Goal: Transaction & Acquisition: Purchase product/service

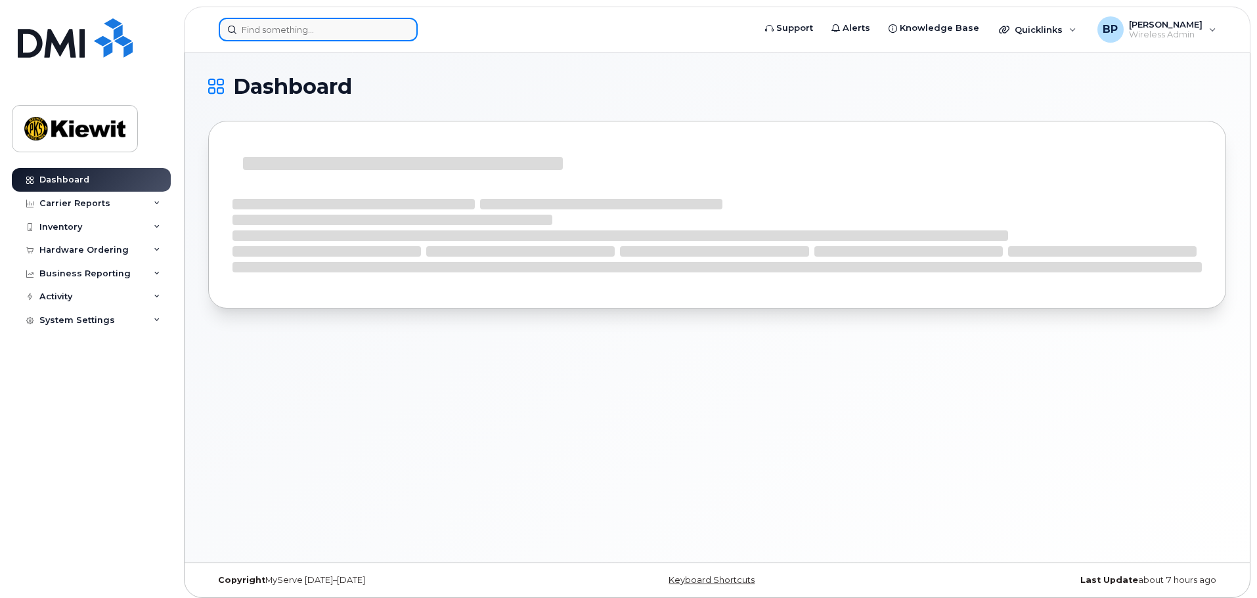
click at [290, 35] on input at bounding box center [318, 30] width 199 height 24
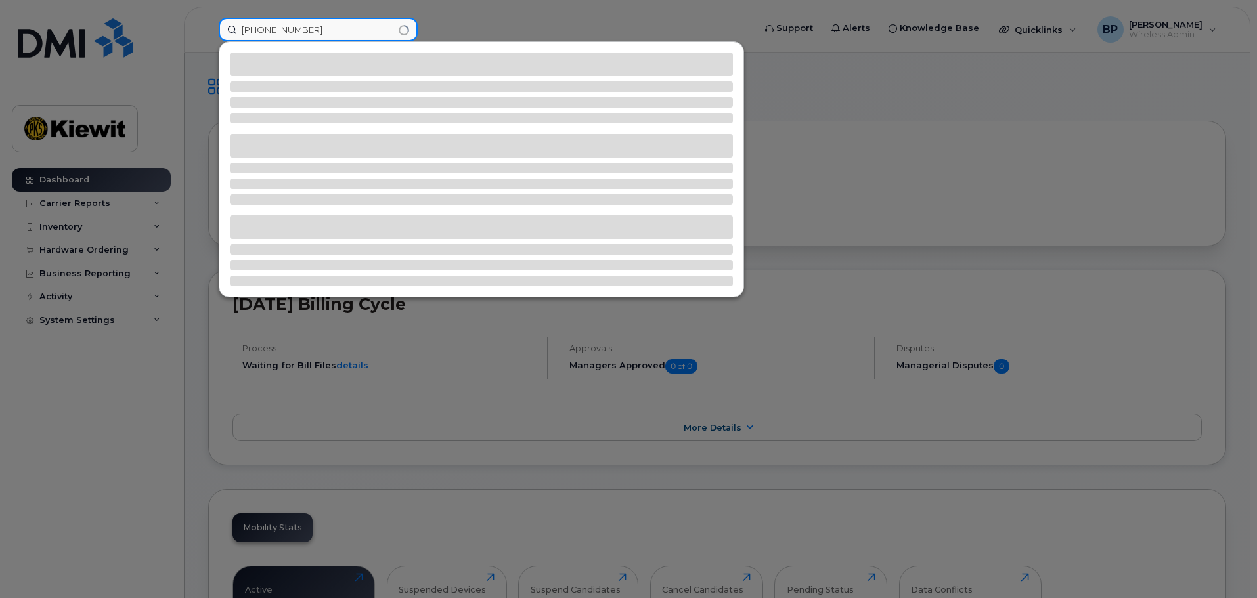
type input "[PHONE_NUMBER]"
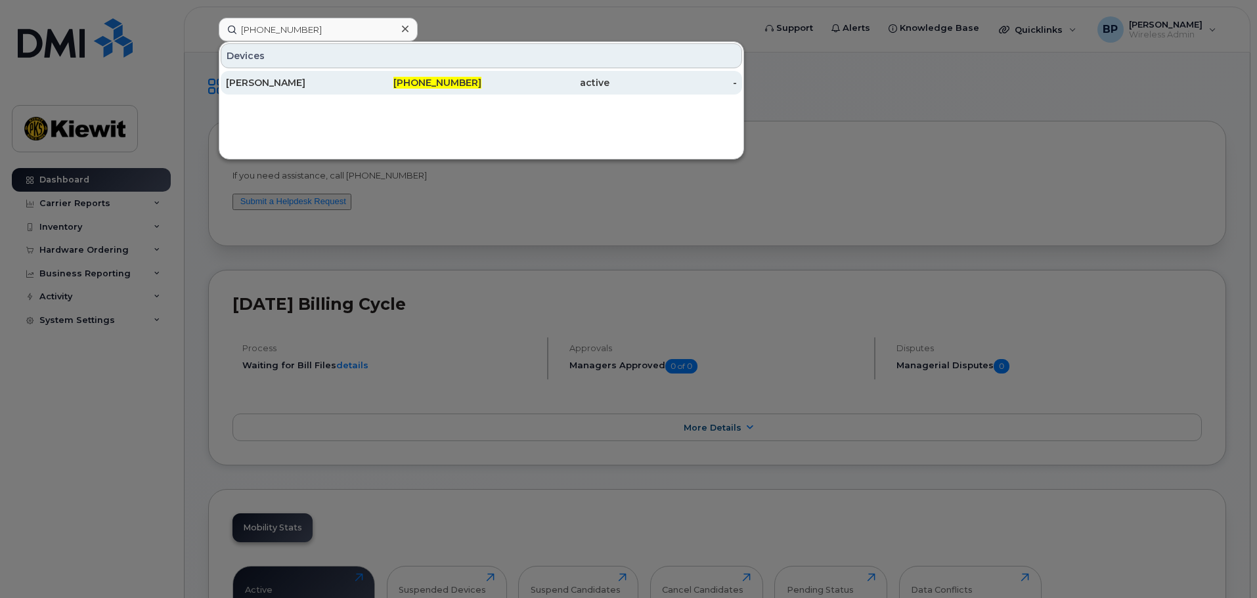
click at [256, 84] on div "[PERSON_NAME]" at bounding box center [290, 82] width 128 height 13
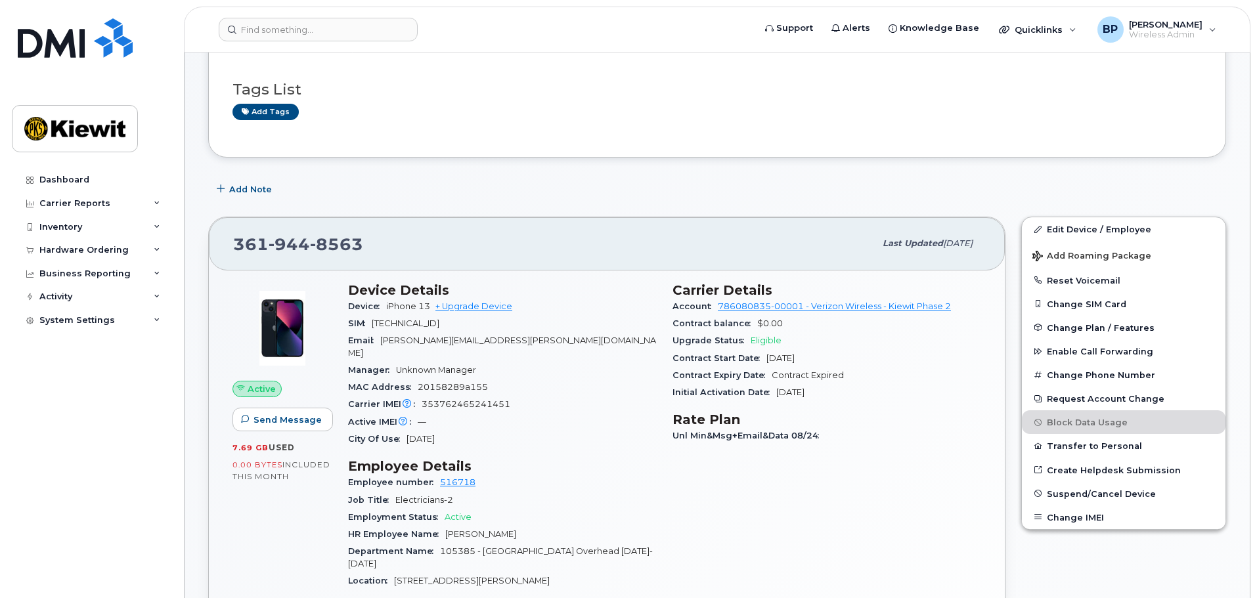
scroll to position [131, 0]
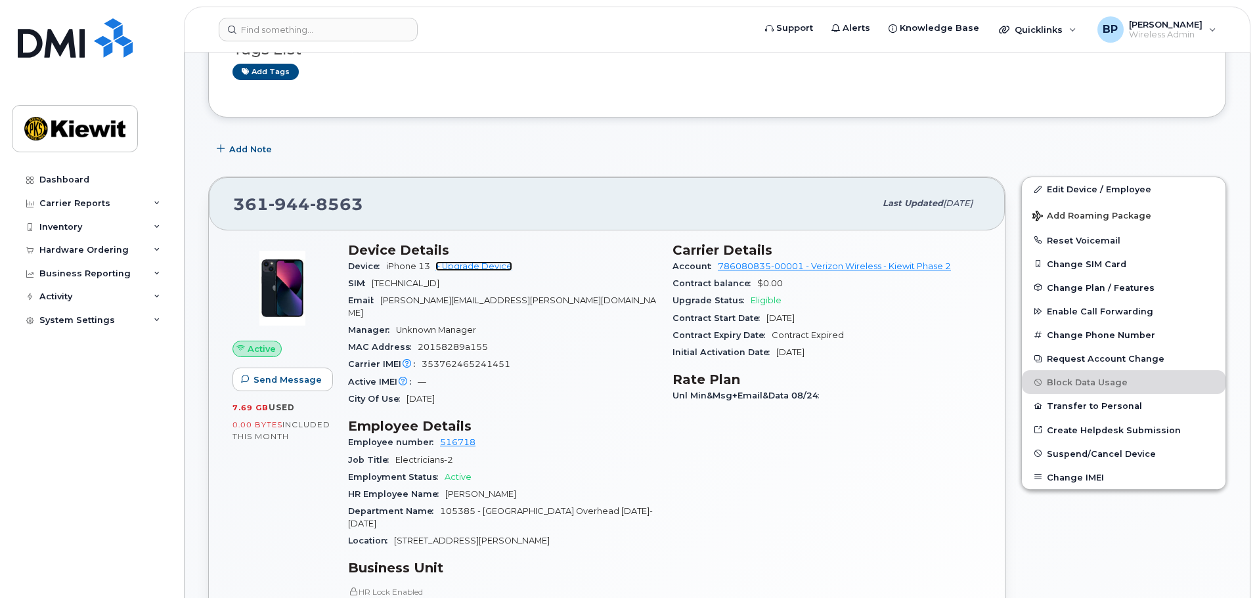
click at [471, 269] on link "+ Upgrade Device" at bounding box center [473, 266] width 77 height 10
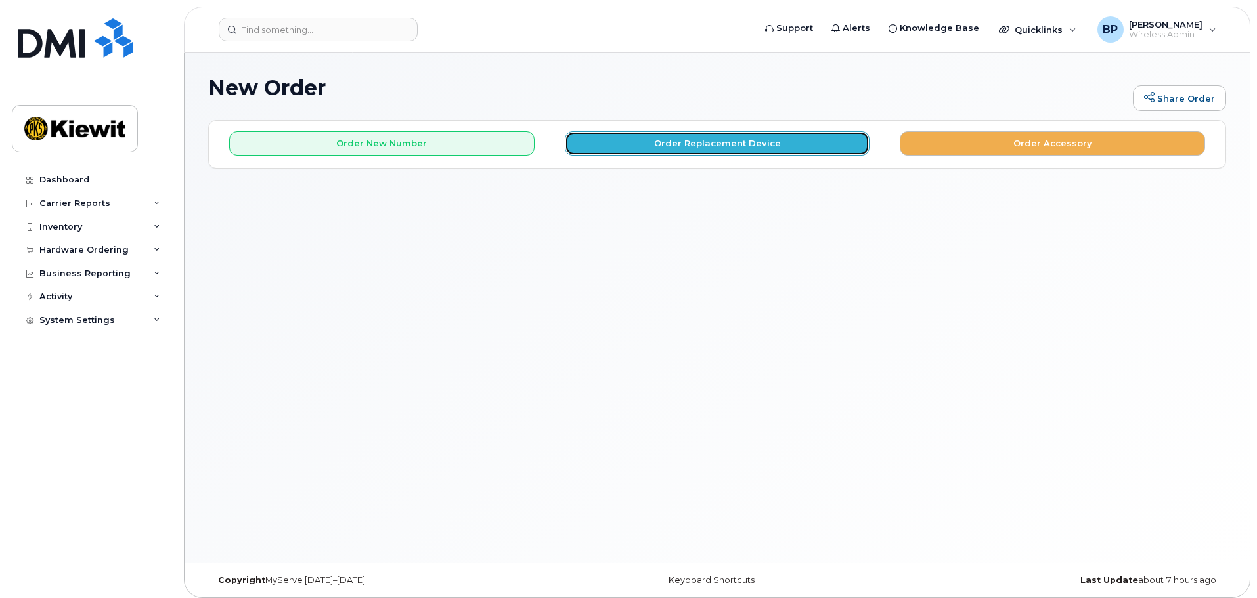
click at [702, 142] on button "Order Replacement Device" at bounding box center [717, 143] width 305 height 24
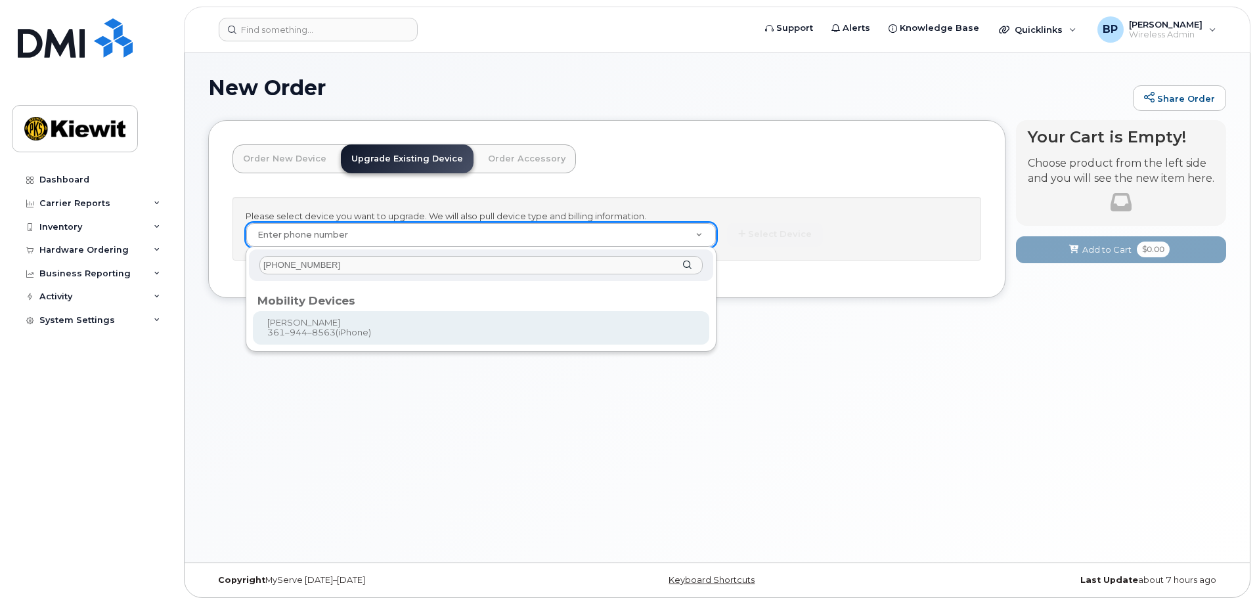
type input "[PHONE_NUMBER]"
type input "1167285"
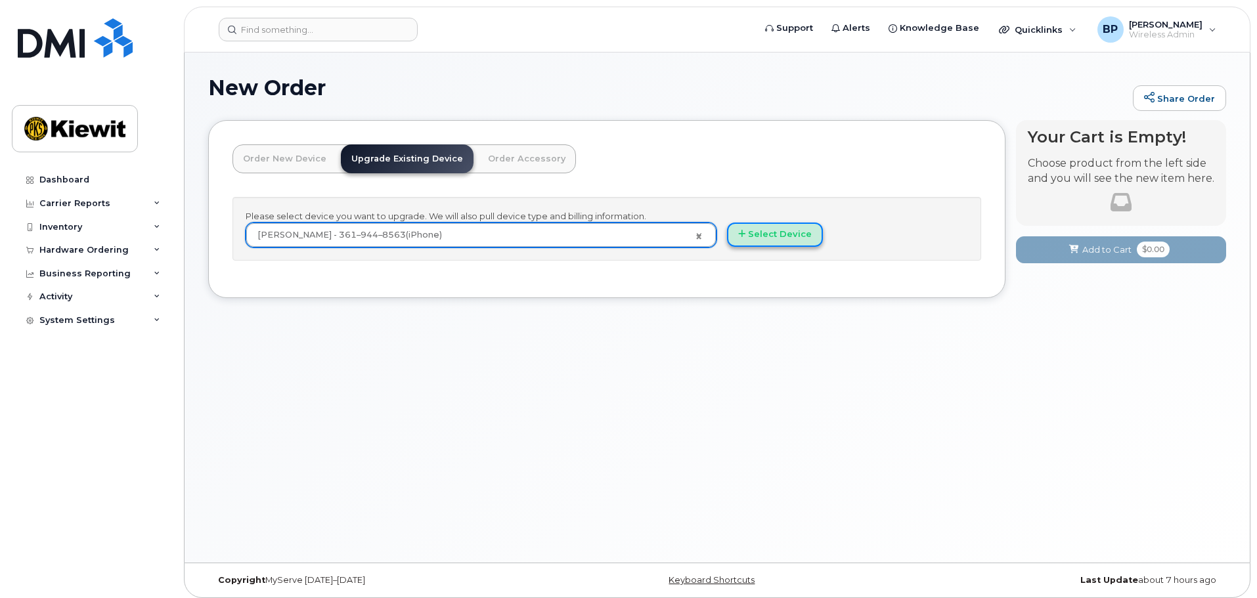
click at [758, 234] on button "Select Device" at bounding box center [775, 235] width 96 height 24
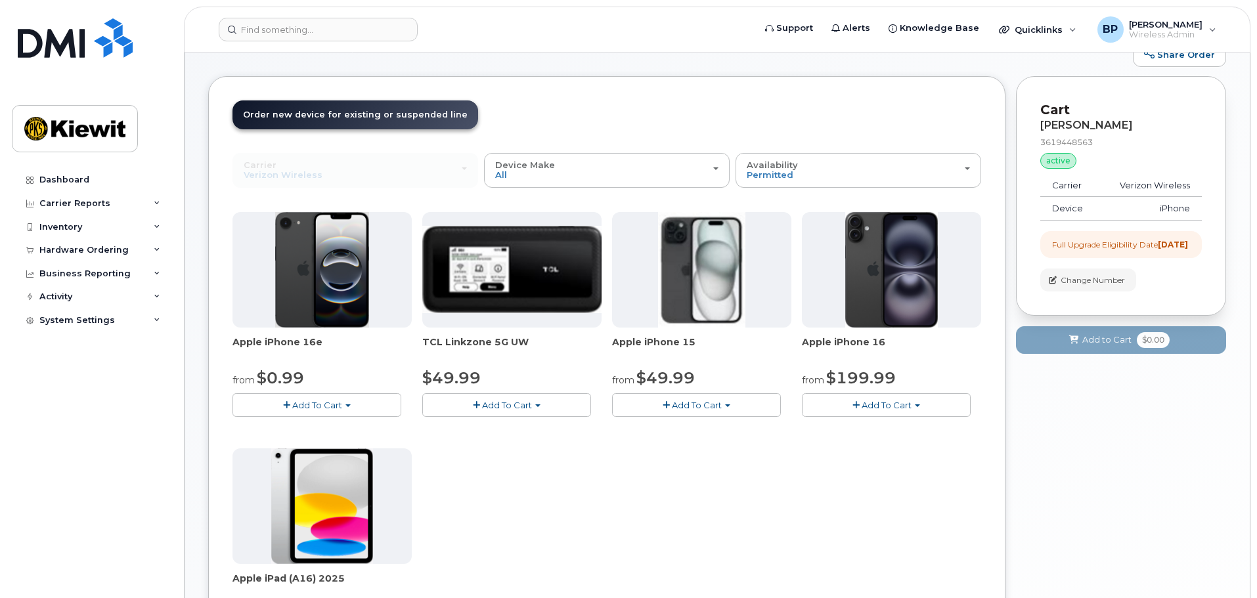
scroll to position [66, 0]
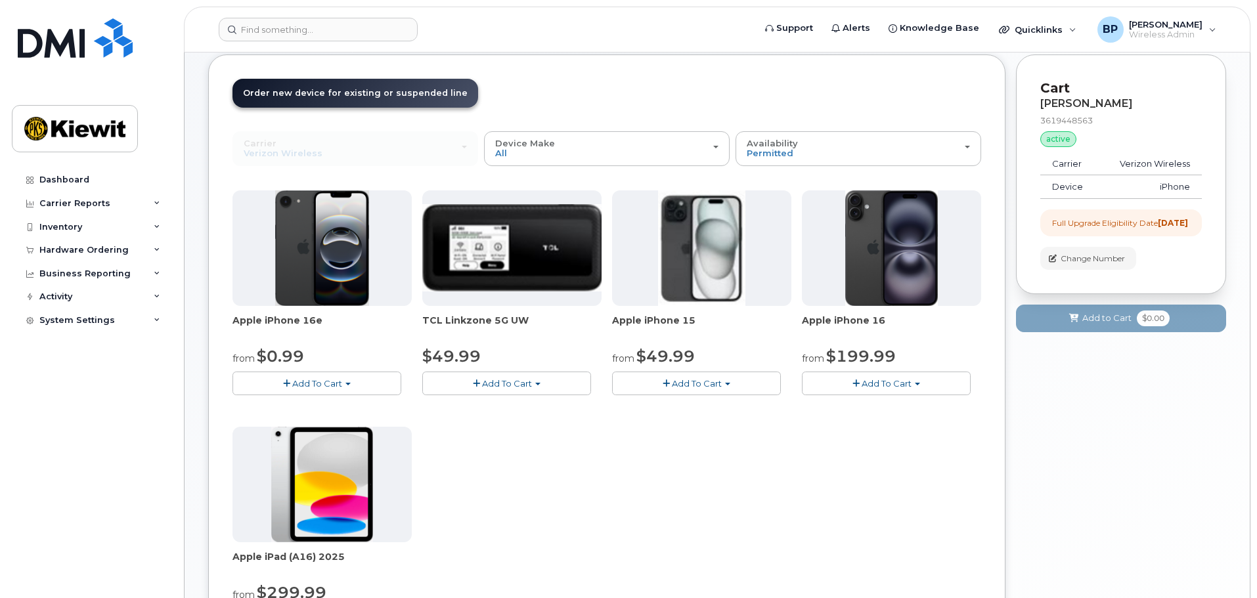
click at [690, 383] on span "Add To Cart" at bounding box center [697, 383] width 50 height 11
click at [723, 406] on link "$49.99 - 2 Year Upgrade (128GB)" at bounding box center [700, 408] width 171 height 16
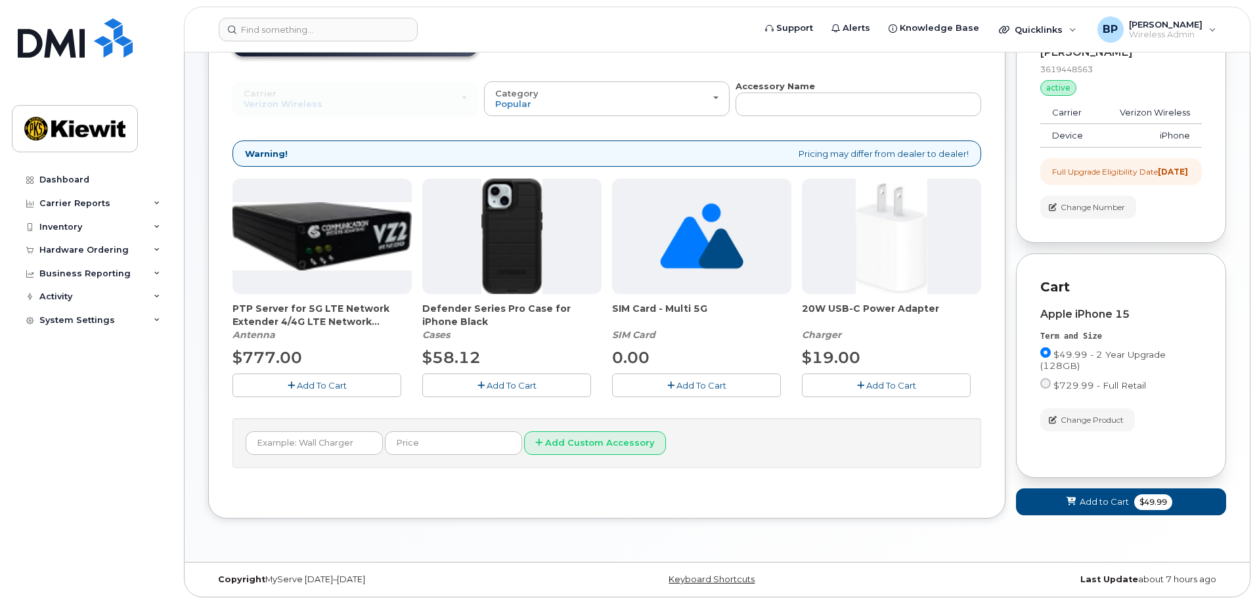
scroll to position [131, 0]
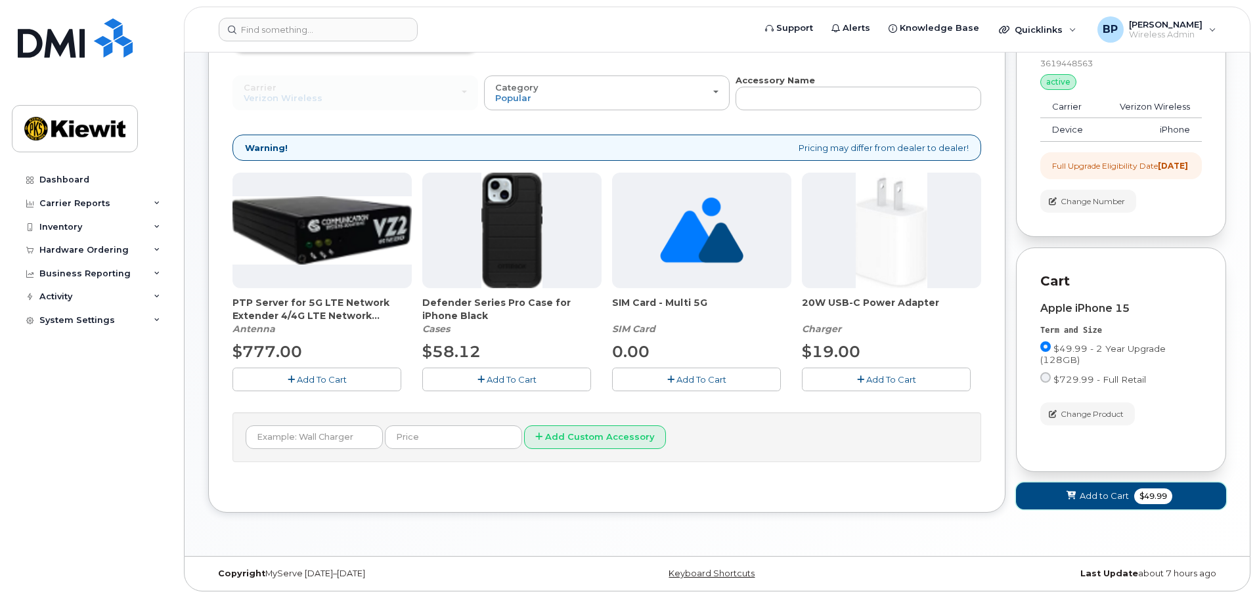
click at [1108, 494] on span "Add to Cart" at bounding box center [1104, 496] width 49 height 12
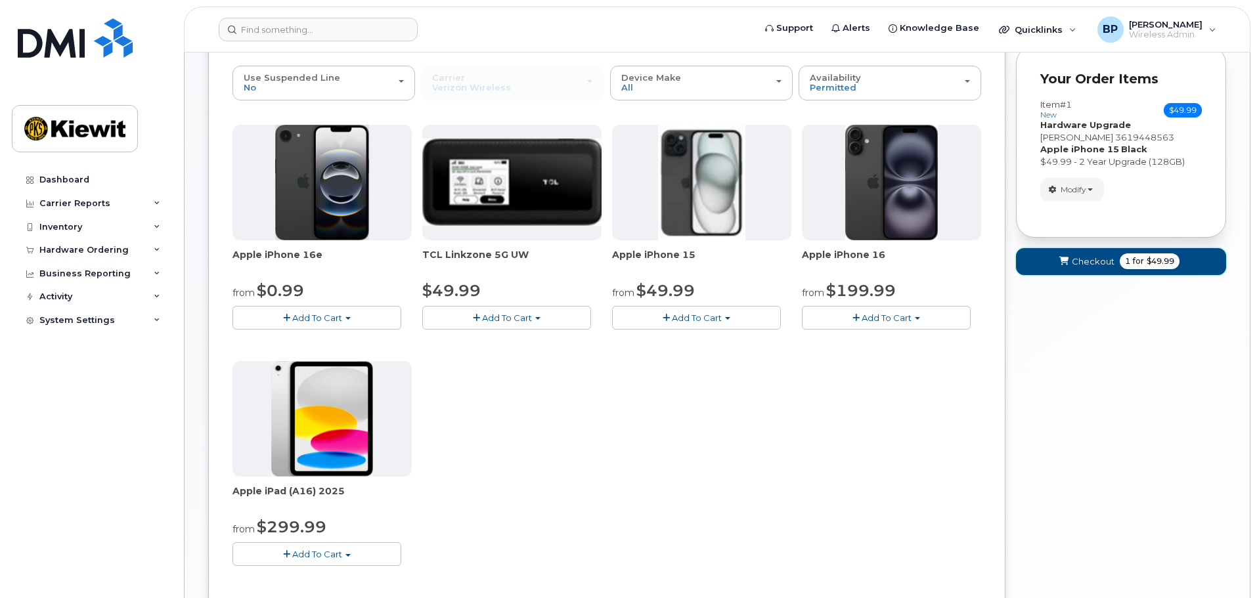
click at [1084, 263] on span "Checkout" at bounding box center [1093, 261] width 43 height 12
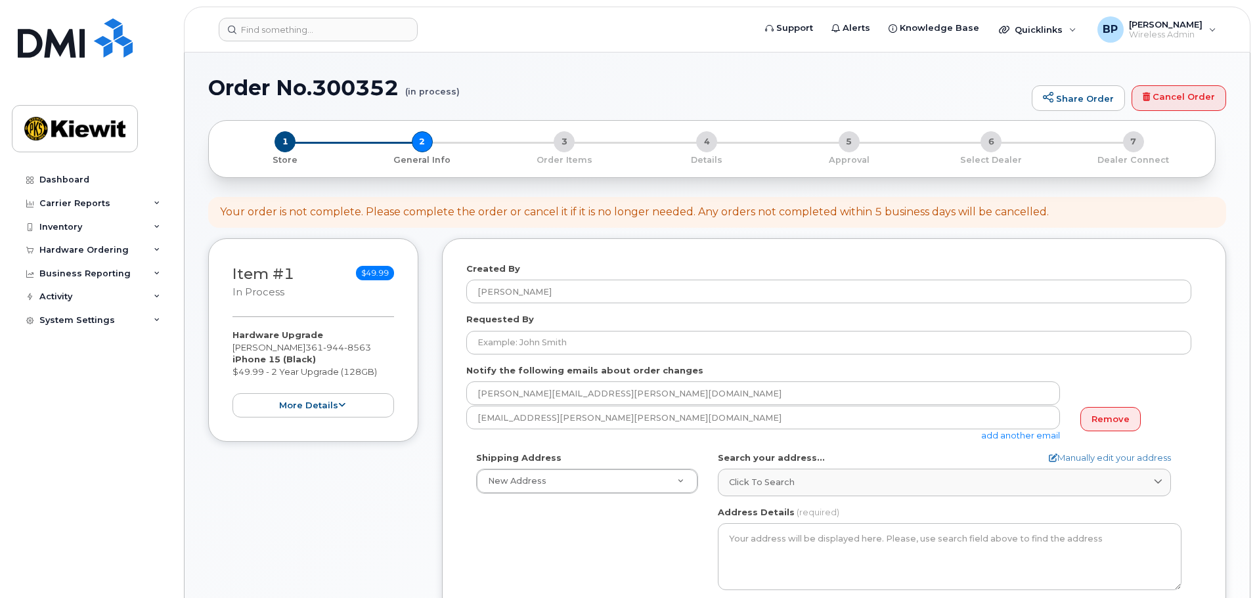
select select
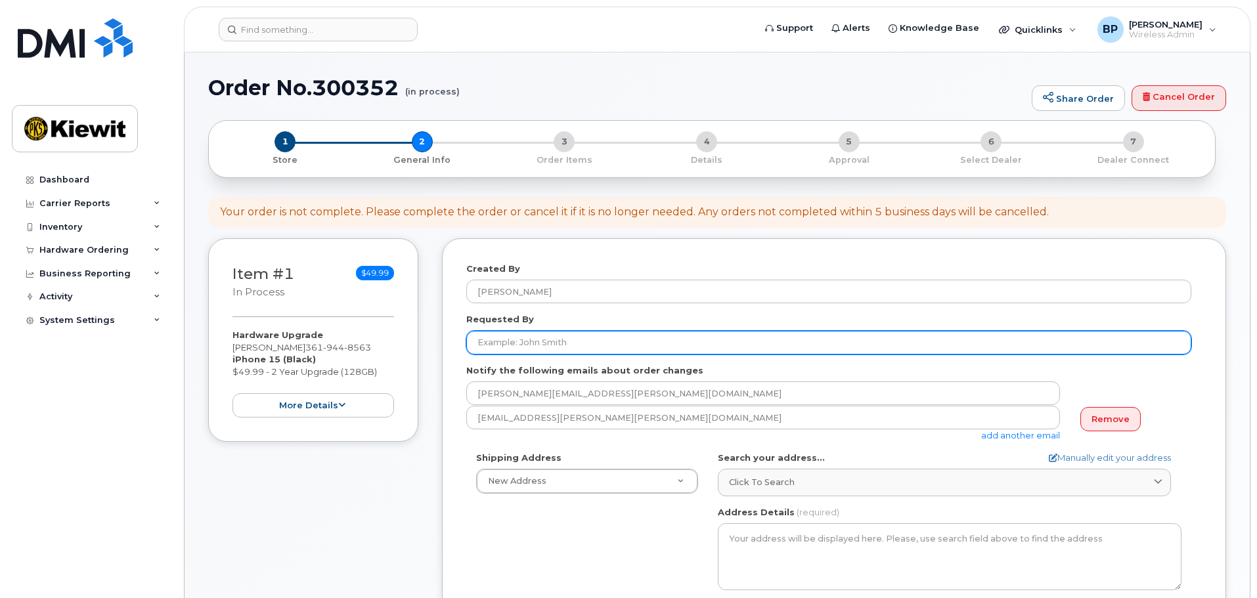
click at [566, 341] on input "Requested By" at bounding box center [828, 343] width 725 height 24
type input "[PERSON_NAME]"
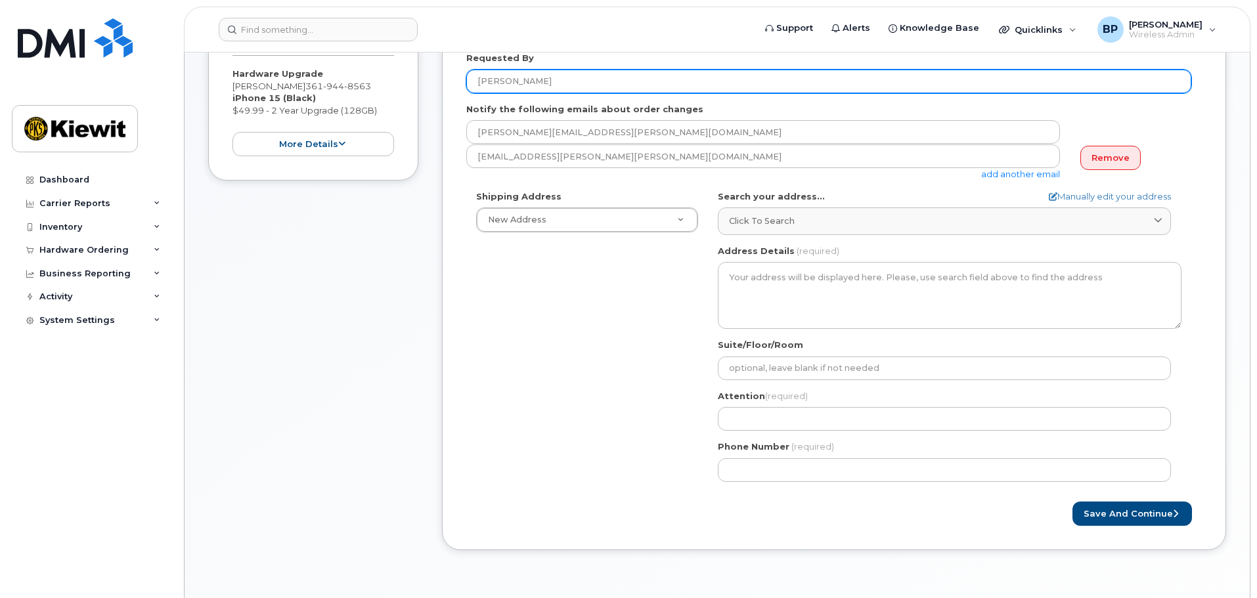
scroll to position [263, 0]
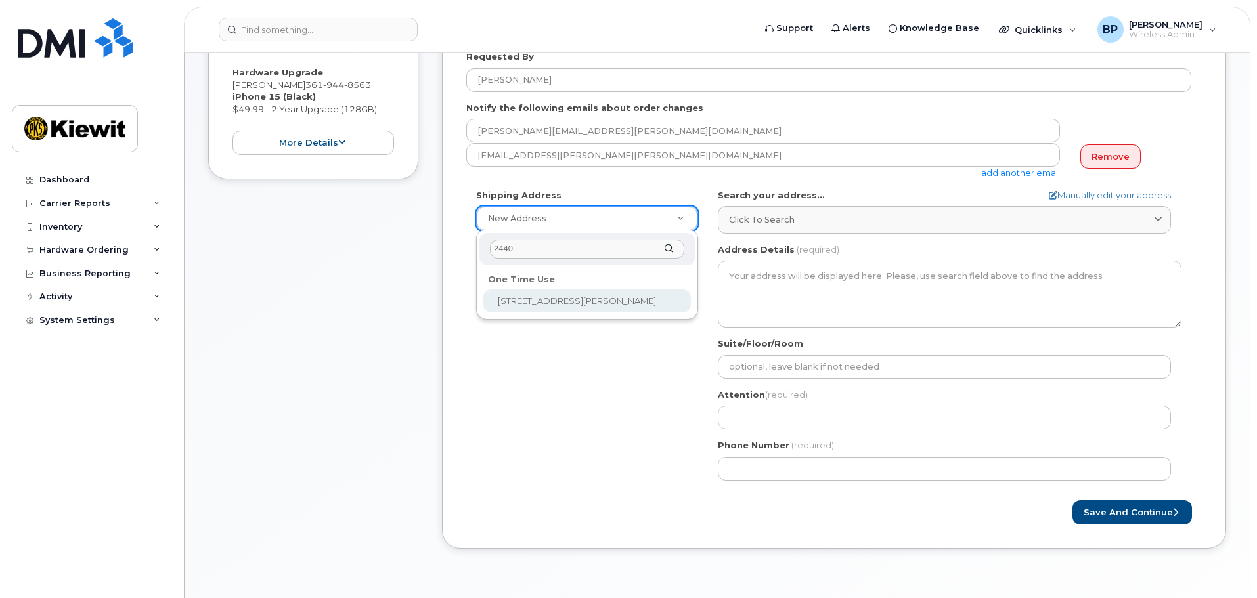
type input "2440"
select select "2440 Kiewit Rd"
type textarea "2440 Kiewit Rd INGLESIDE TX 78362-5100 UNITED STATES"
type input "Attn: Belen Pena / J.Granados"
type input "3613856173"
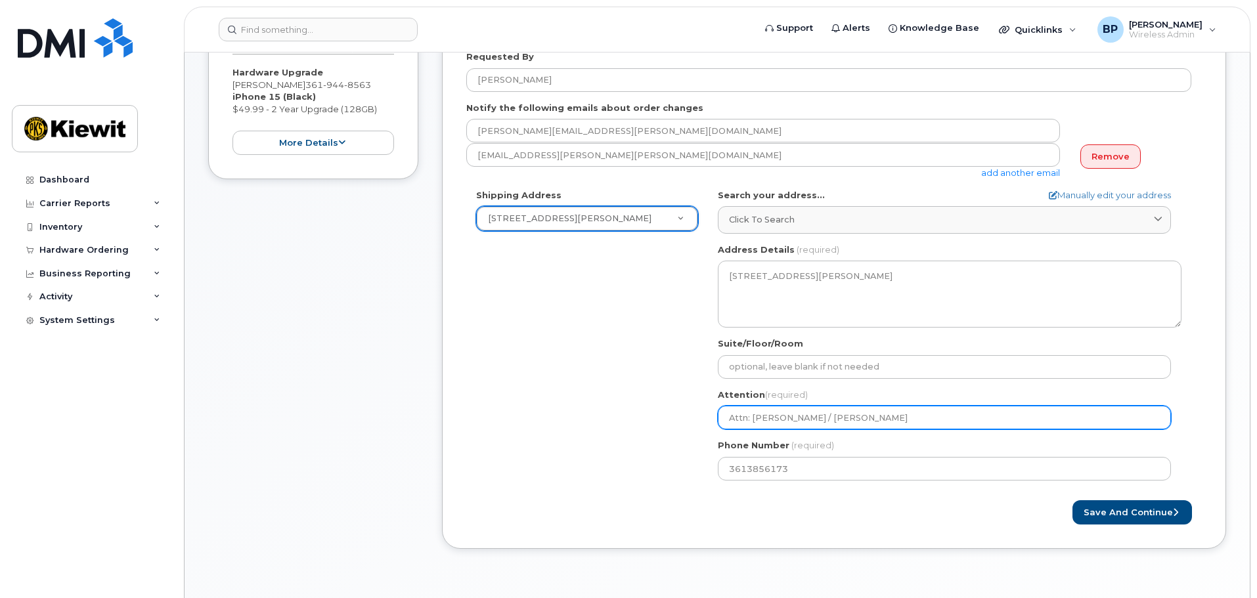
click at [866, 414] on input "Attn: Belen Pena / J.Granados" at bounding box center [944, 418] width 453 height 24
select select
type input "Attn: Belen Pena / J.Granado"
select select
type input "Attn: Belen Pena / J.Granad"
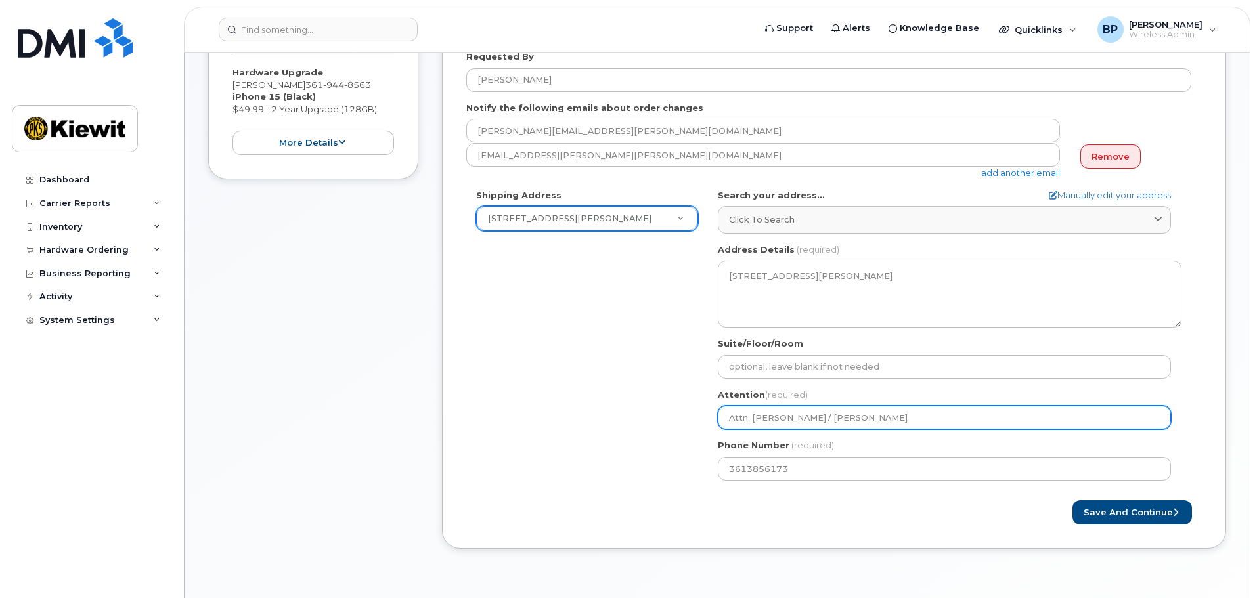
select select
type input "Attn: Belen Pena / J.Grana"
select select
type input "Attn: Belen Pena / J.Gran"
select select
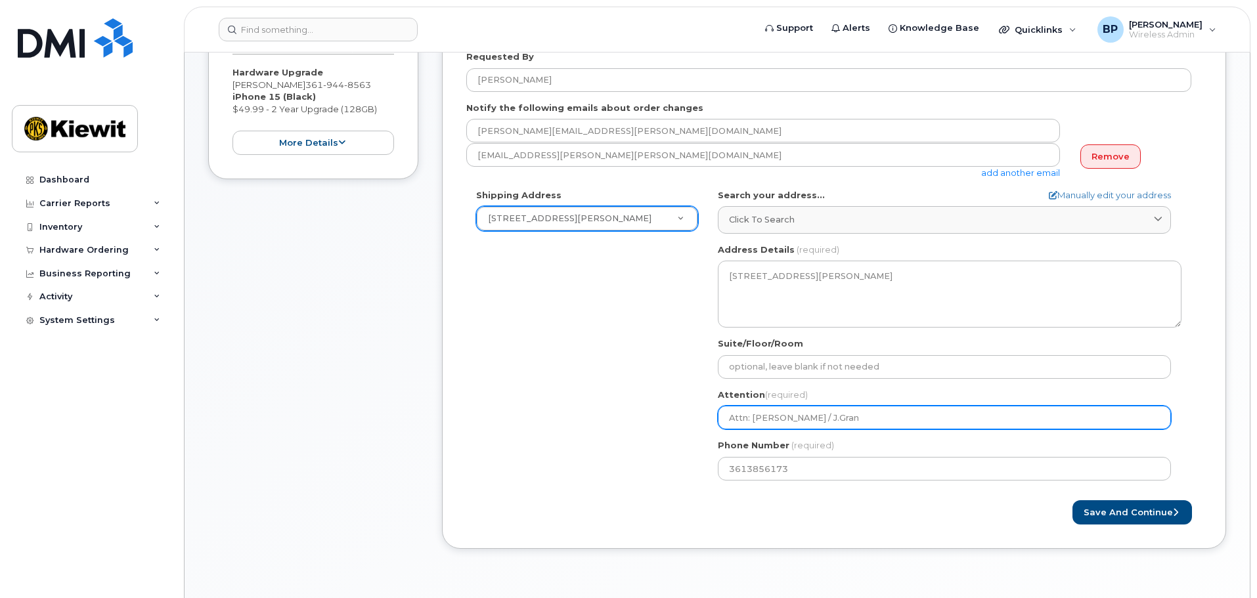
type input "Attn: Belen Pena / J.Gra"
select select
type input "Attn: Belen Pena / J.Gr"
select select
type input "Attn: Belen Pena / J.G"
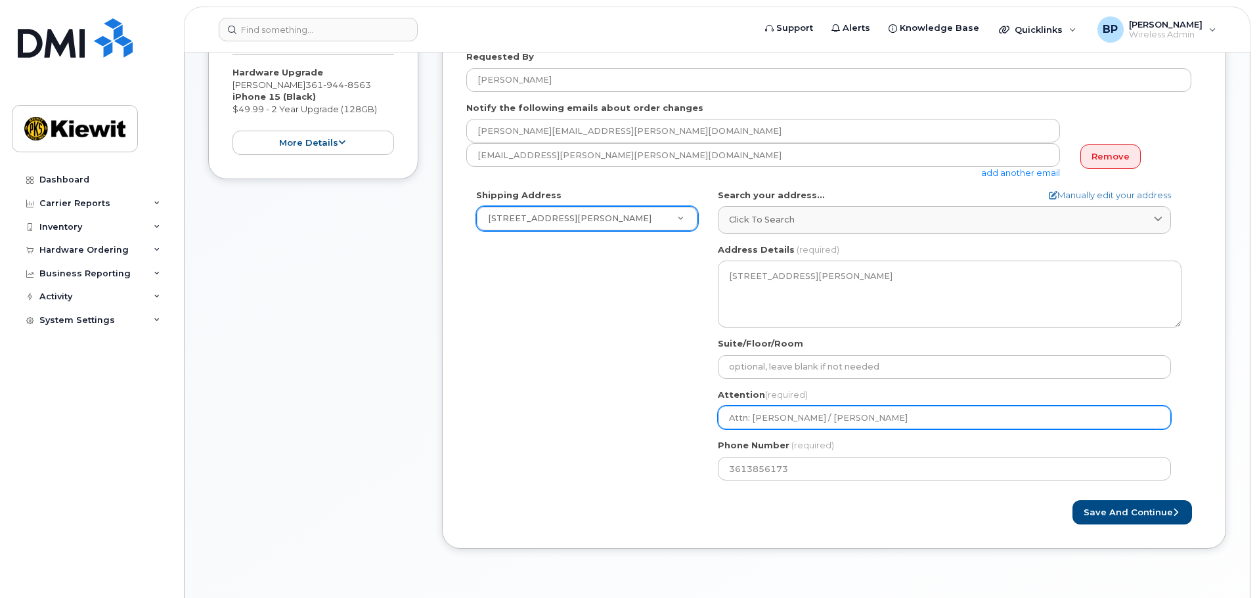
select select
type input "Attn: Belen Pena / J."
select select
type input "Attn: Belen Pena / J"
select select
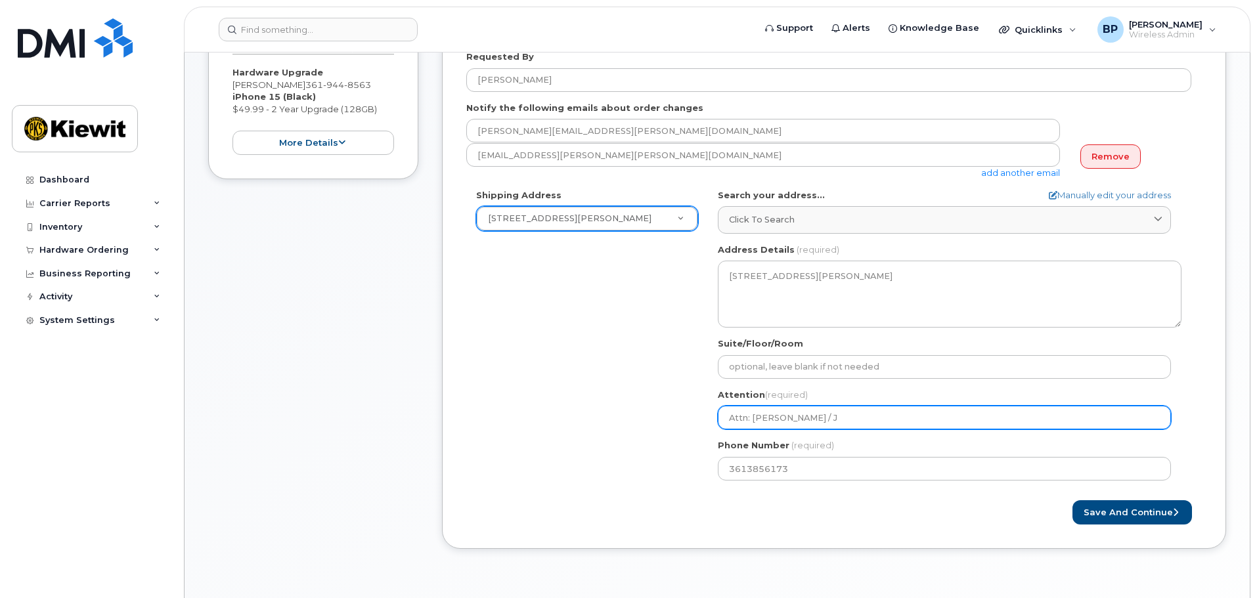
type input "Attn: Belen Pena /"
select select
type input "Attn: Belen Pena / R"
select select
type input "Attn: Belen Pena / R."
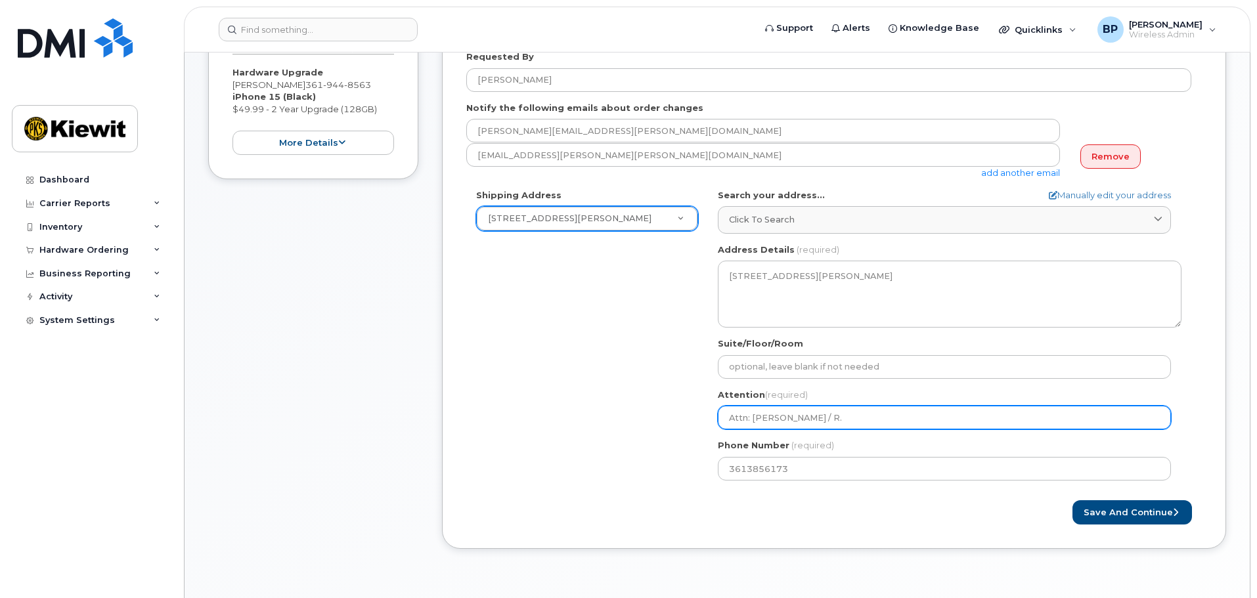
select select
type input "Attn: Belen Pena / R. T"
select select
type input "Attn: Belen Pena / R. Ta"
select select
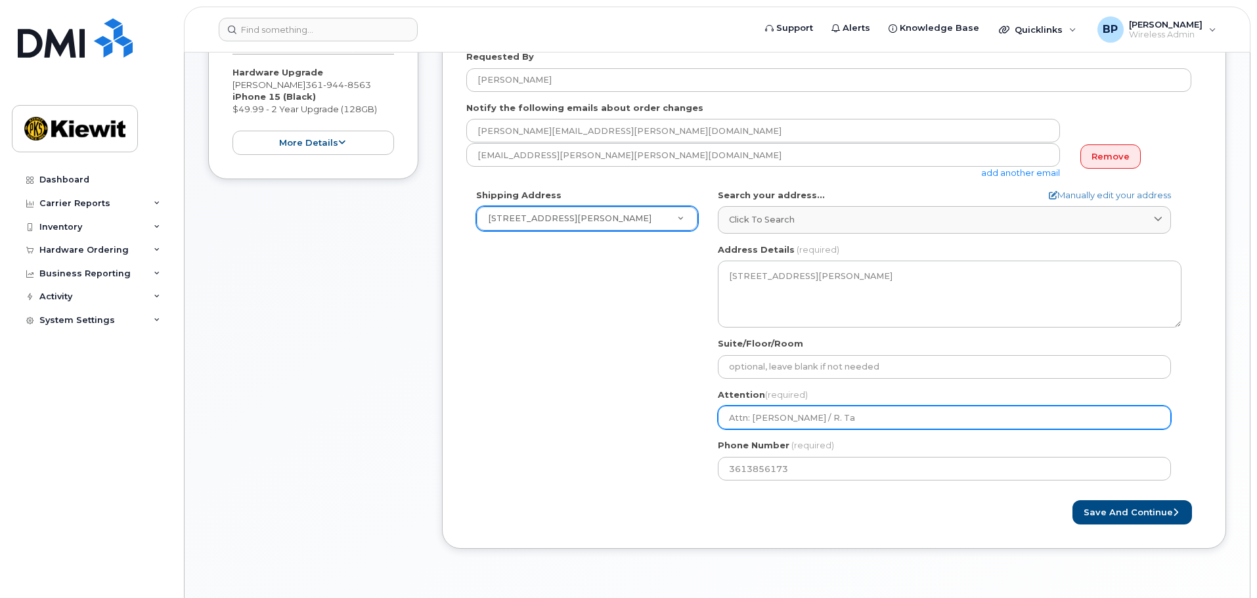
type input "Attn: Belen Pena / R. Tay"
select select
type input "Attn: Belen Pena / R. Tayl"
select select
type input "Attn: Belen Pena / R. Taylo"
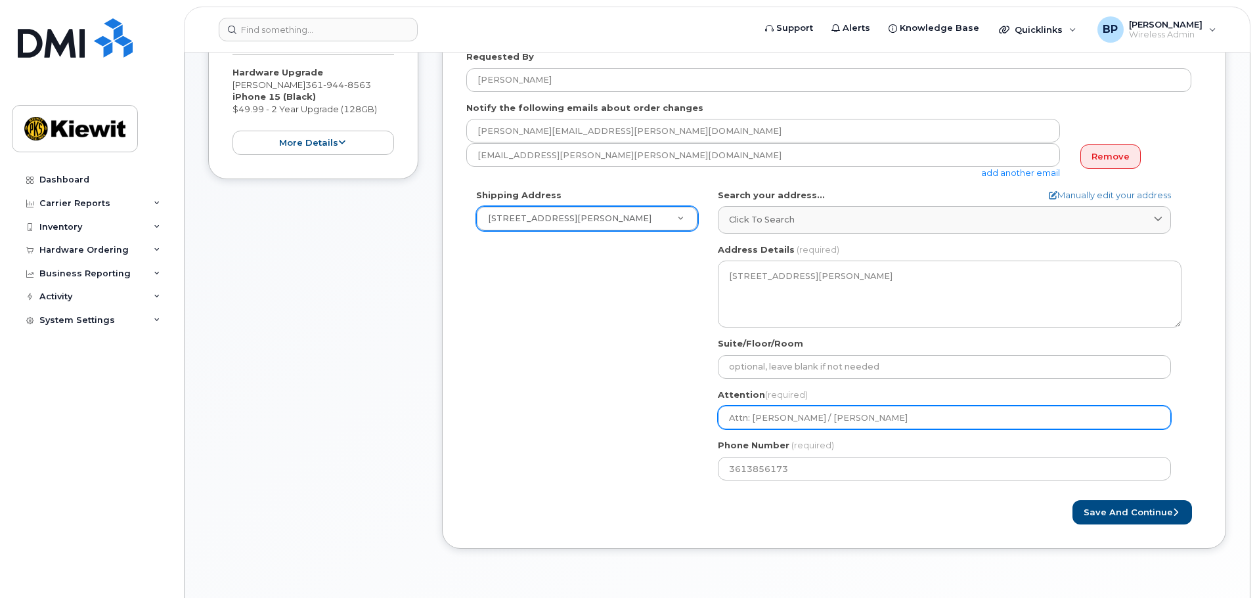
select select
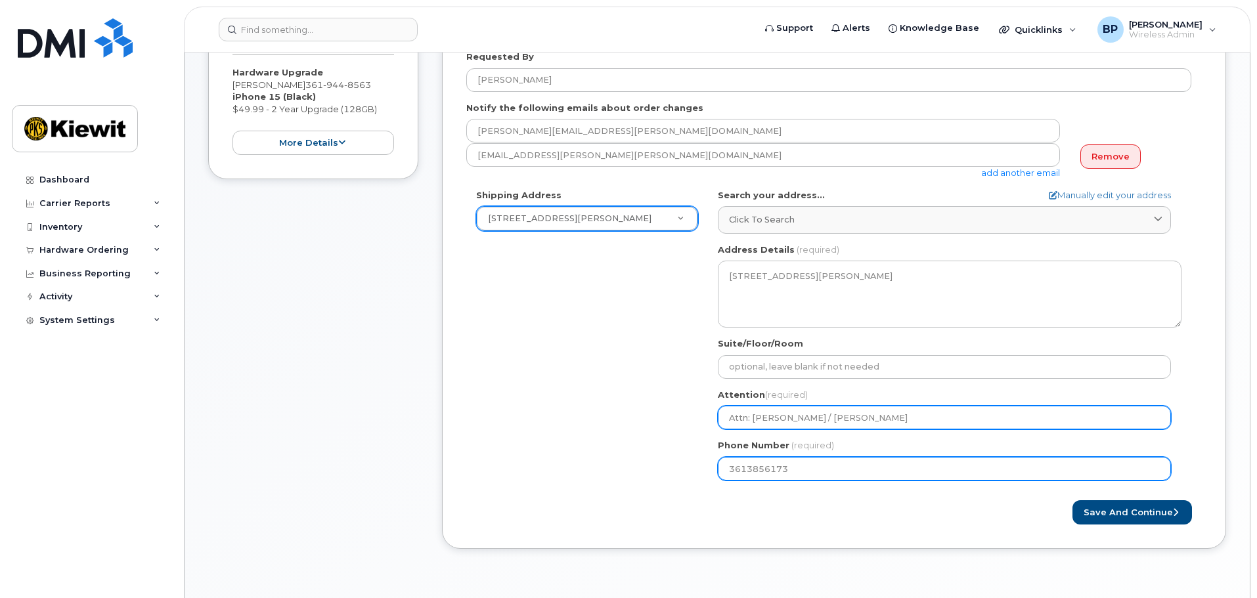
type input "Attn: Belen Pena / R. Taylor"
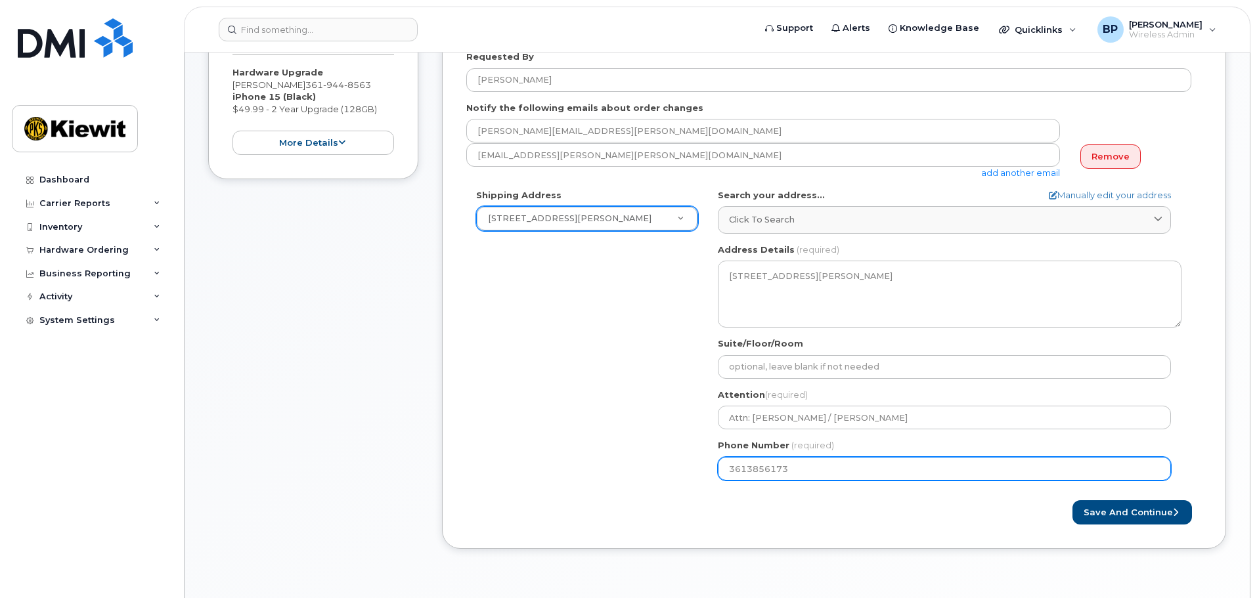
drag, startPoint x: 794, startPoint y: 470, endPoint x: 691, endPoint y: 458, distance: 103.1
click at [691, 458] on div "Shipping Address 2440 Kiewit Rd New Address 2440 Kiewit Rd TX Ingleside Search …" at bounding box center [828, 339] width 725 height 301
select select
type input "361"
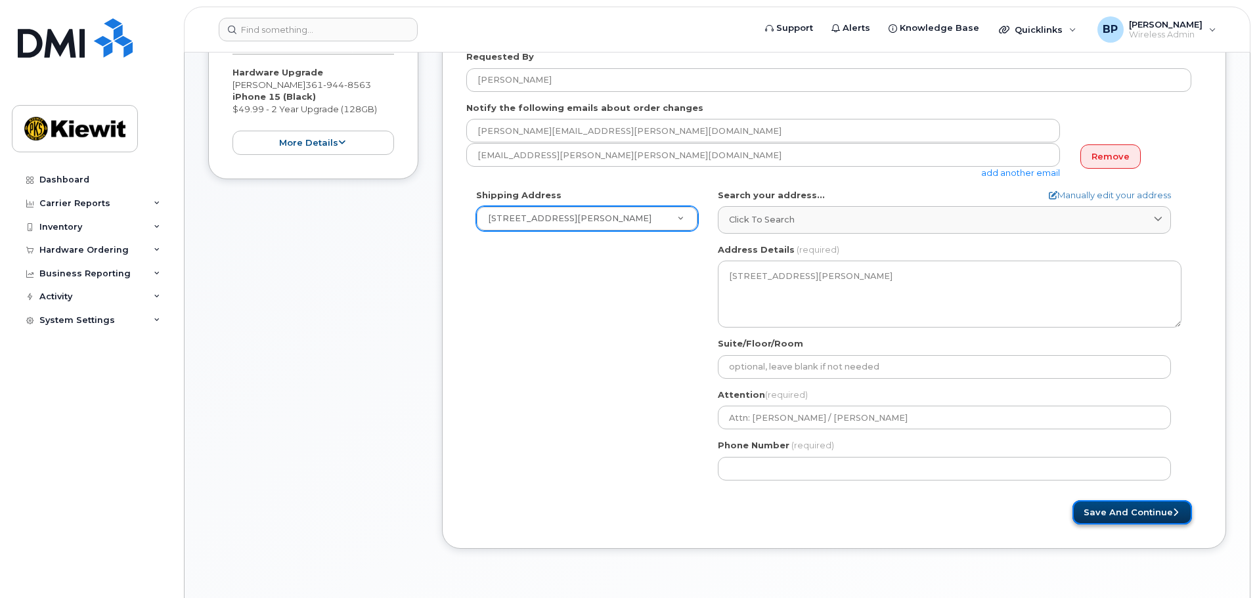
click at [1112, 515] on button "Save and Continue" at bounding box center [1132, 512] width 120 height 24
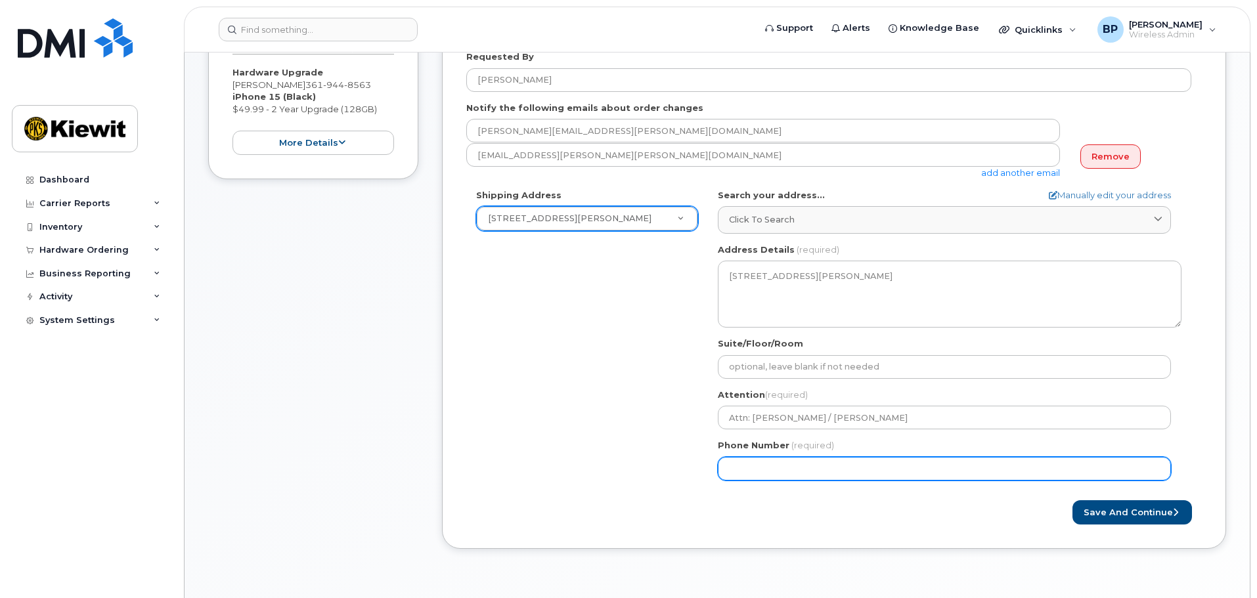
drag, startPoint x: 792, startPoint y: 468, endPoint x: 588, endPoint y: 471, distance: 204.2
click at [588, 471] on div "Shipping Address 2440 Kiewit Rd New Address 2440 Kiewit Rd TX Ingleside Search …" at bounding box center [828, 339] width 725 height 301
type input "361944856"
select select
type input "3619448563"
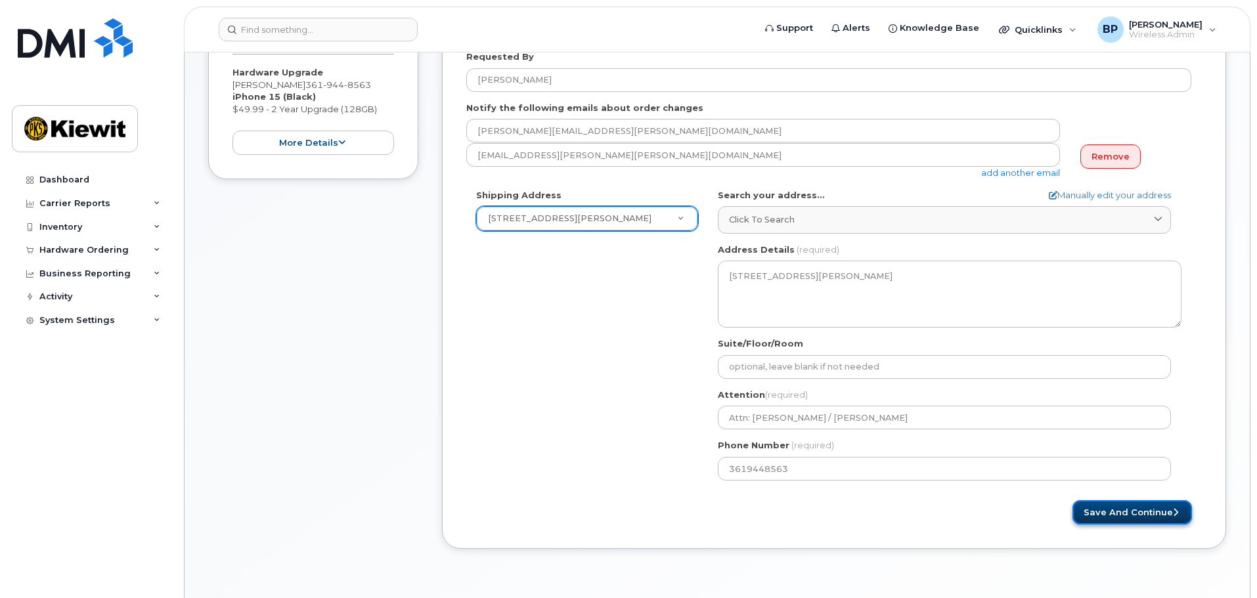
click at [1135, 508] on button "Save and Continue" at bounding box center [1132, 512] width 120 height 24
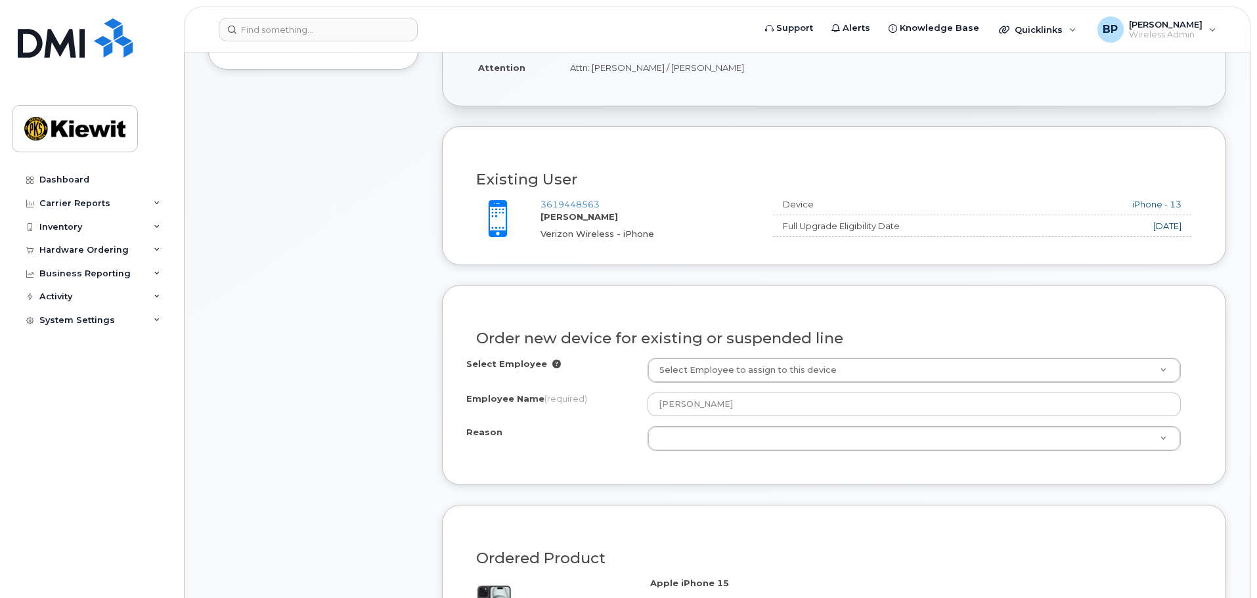
scroll to position [394, 0]
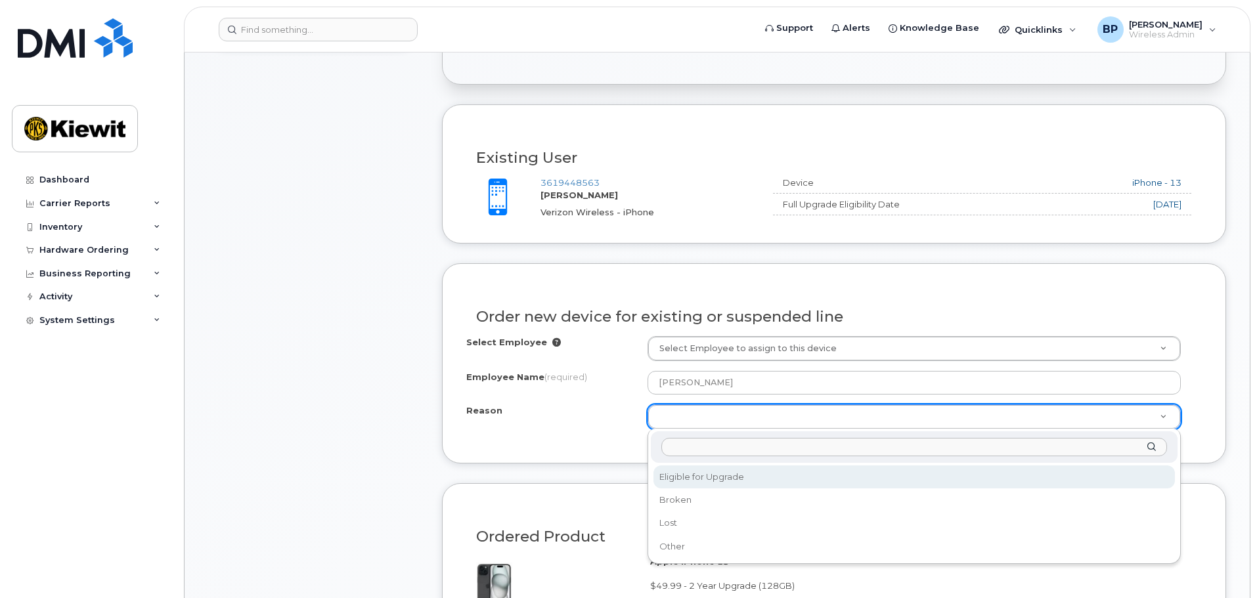
select select "eligible_for_upgrade"
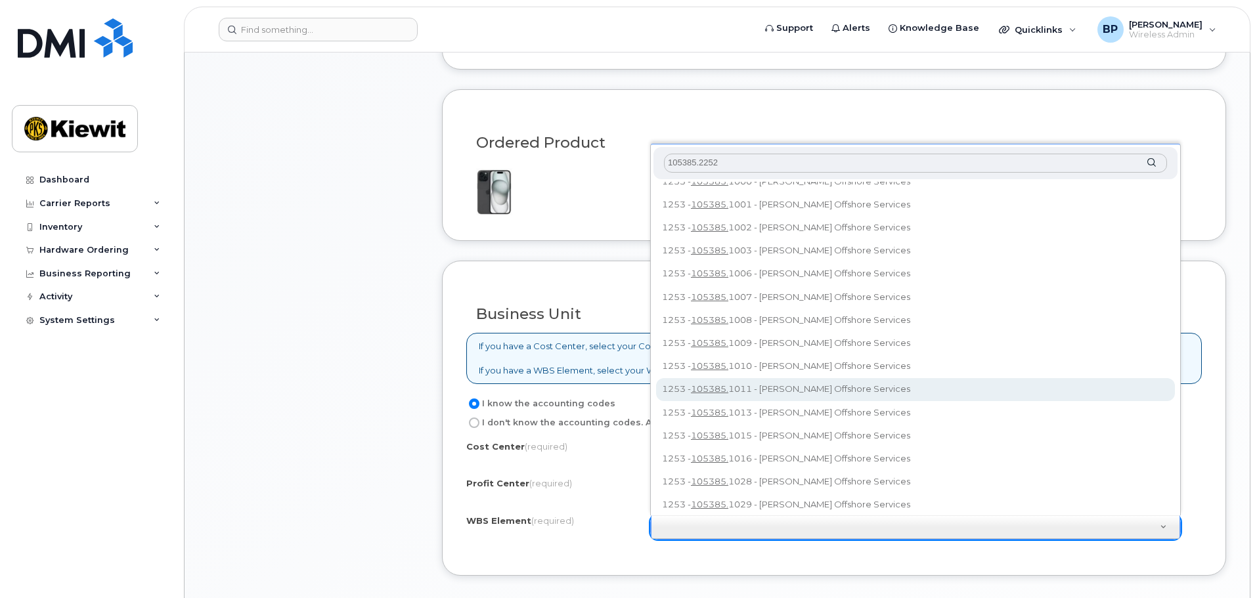
scroll to position [0, 0]
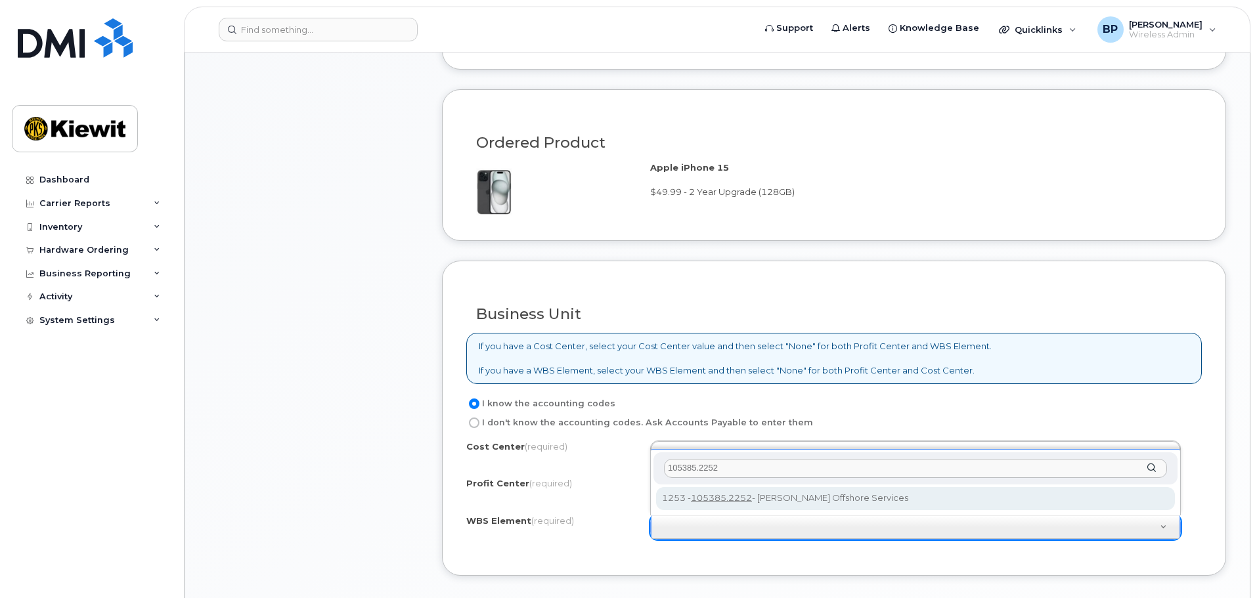
type input "105385.2252"
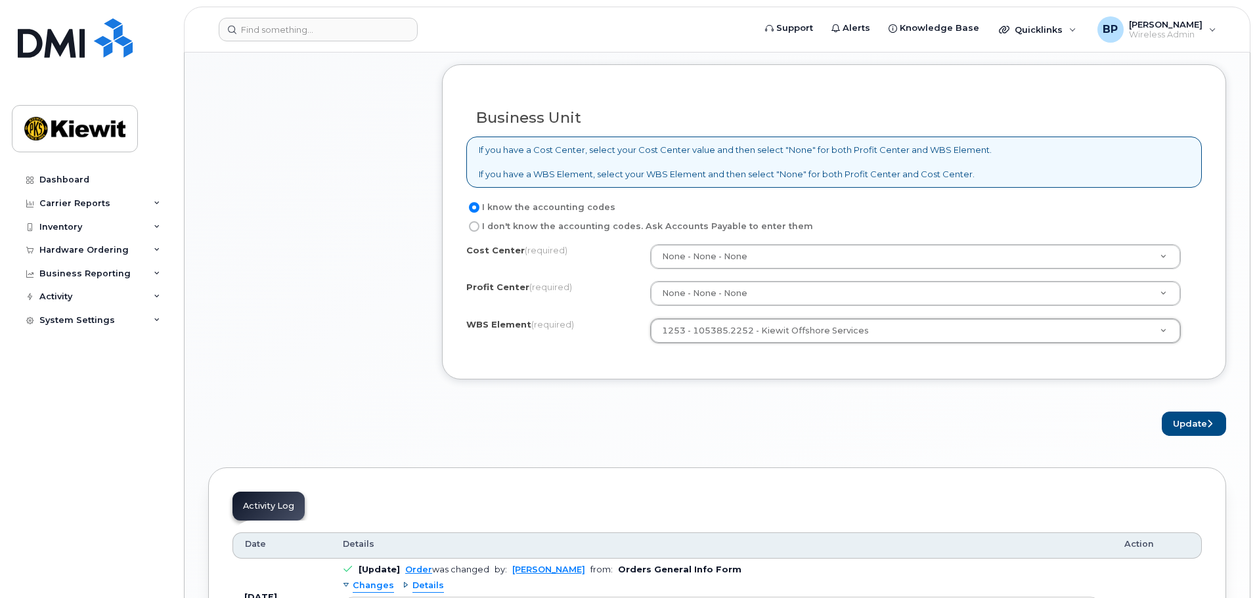
scroll to position [985, 0]
click at [1196, 420] on button "Update" at bounding box center [1194, 423] width 64 height 24
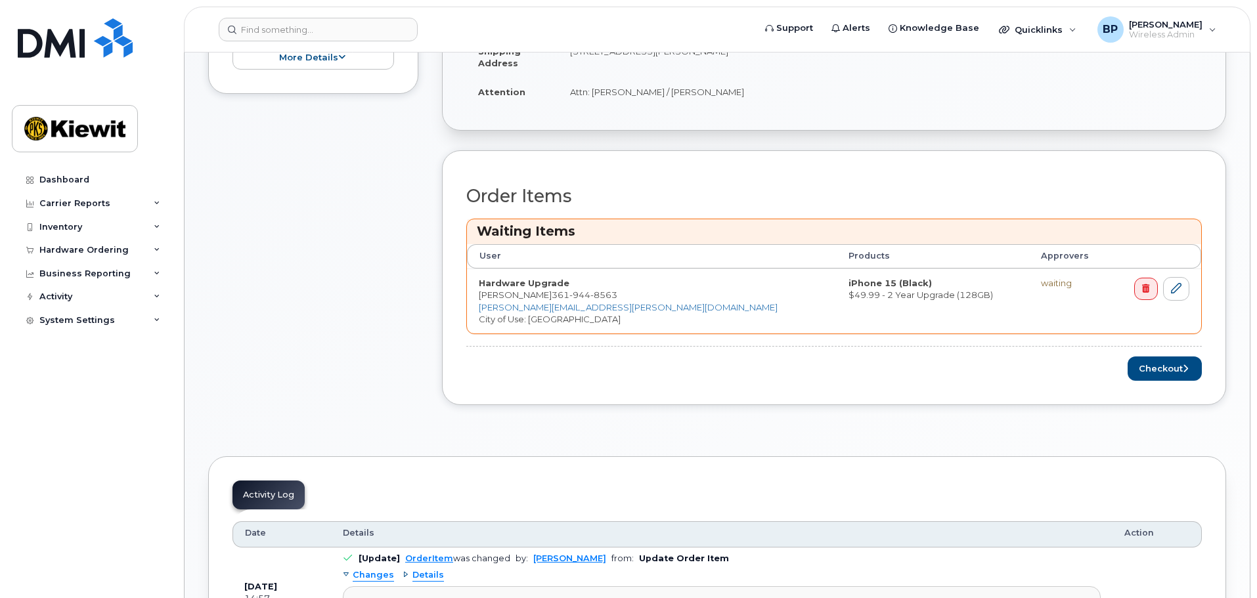
scroll to position [471, 0]
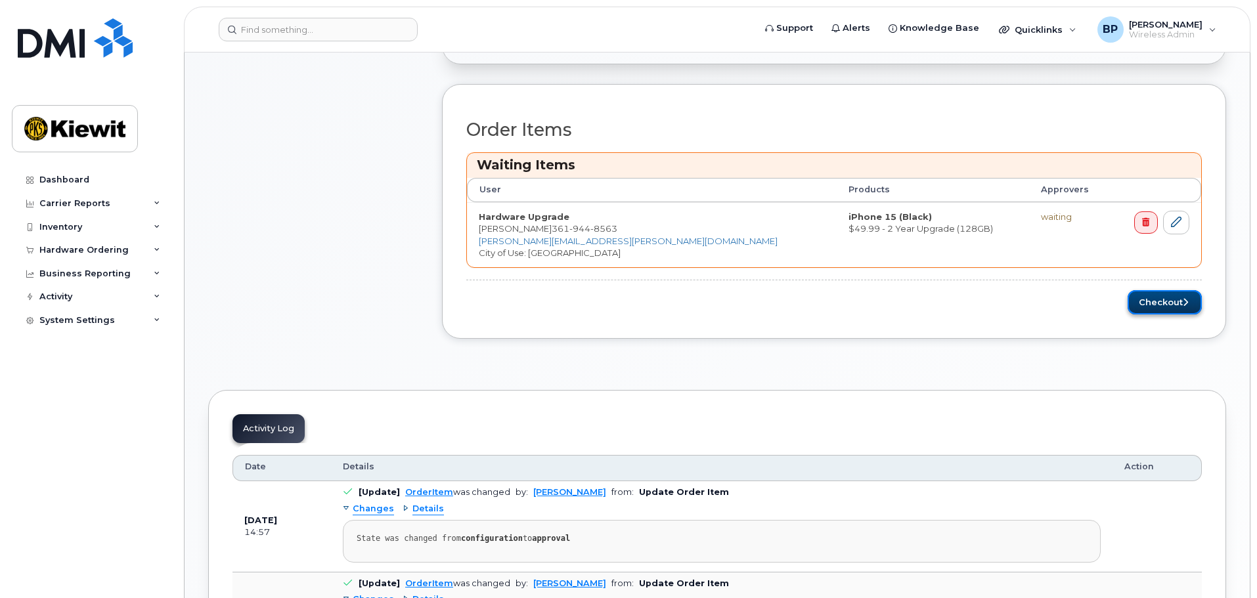
click at [1145, 304] on button "Checkout" at bounding box center [1165, 302] width 74 height 24
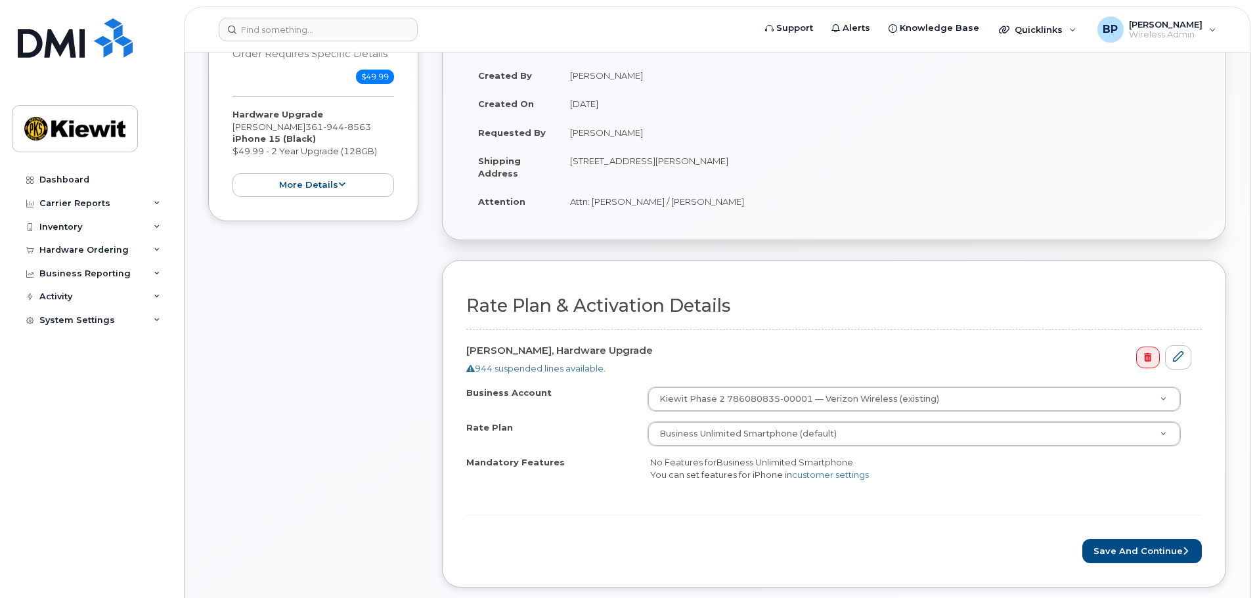
scroll to position [263, 0]
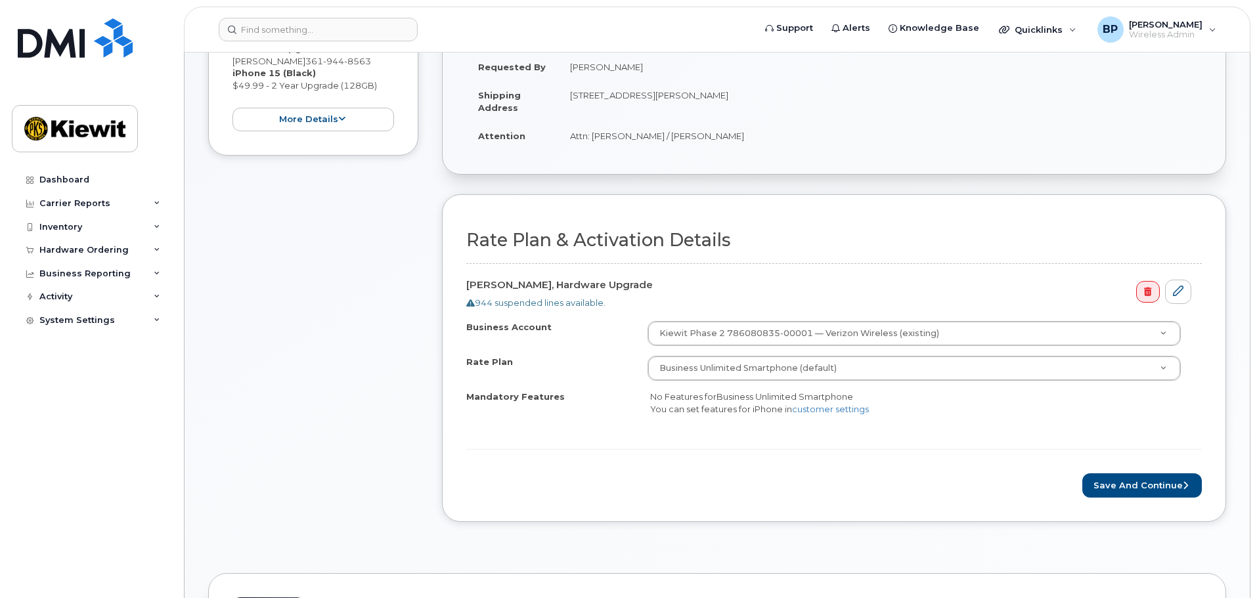
click at [1073, 422] on div "Business Account [PERSON_NAME] Phase 2 786080835-00001 — Verizon Wireless (exis…" at bounding box center [833, 379] width 735 height 116
click at [1153, 487] on button "Save and Continue" at bounding box center [1142, 485] width 120 height 24
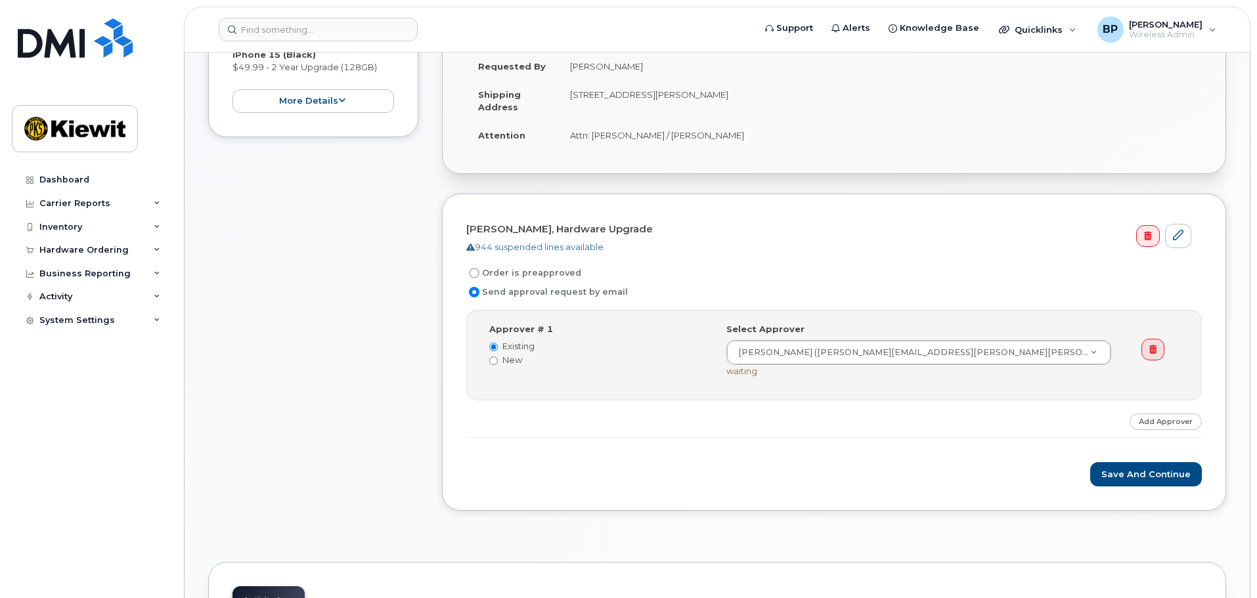
scroll to position [460, 0]
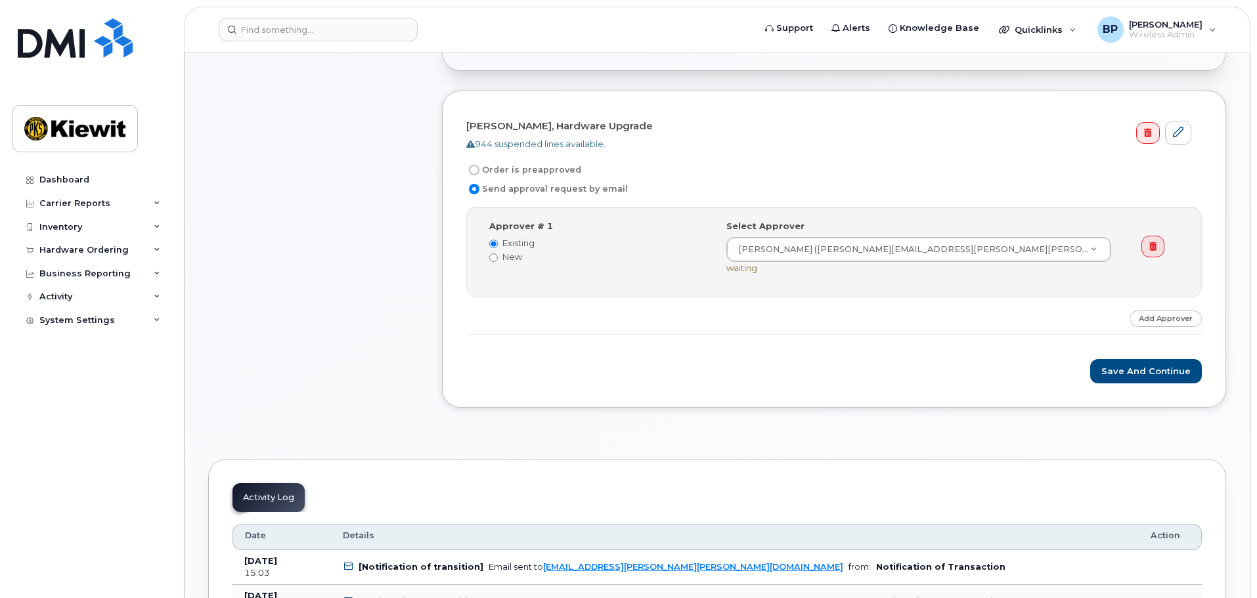
scroll to position [460, 0]
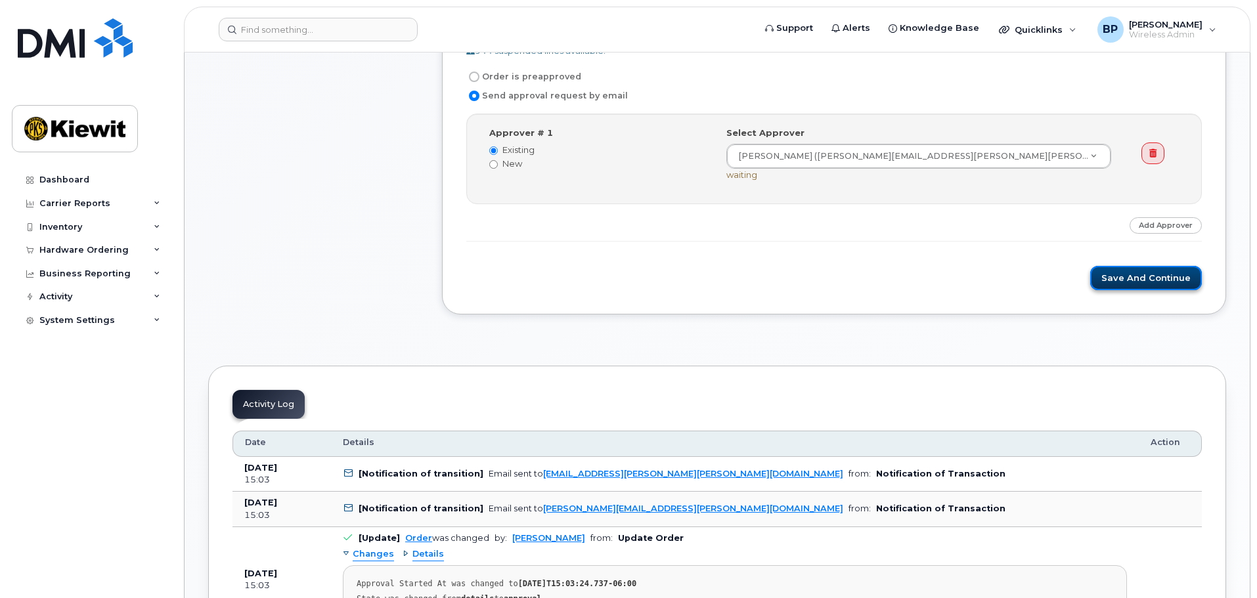
click at [1164, 277] on button "Save and Continue" at bounding box center [1146, 278] width 112 height 24
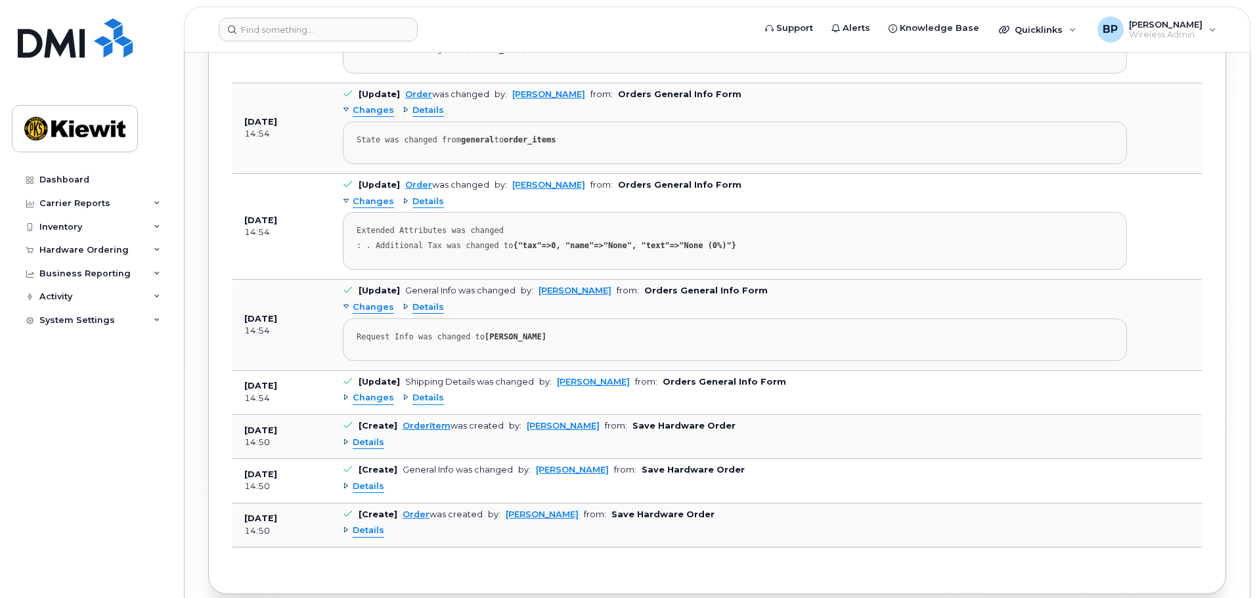
scroll to position [1403, 0]
